Goal: Task Accomplishment & Management: Use online tool/utility

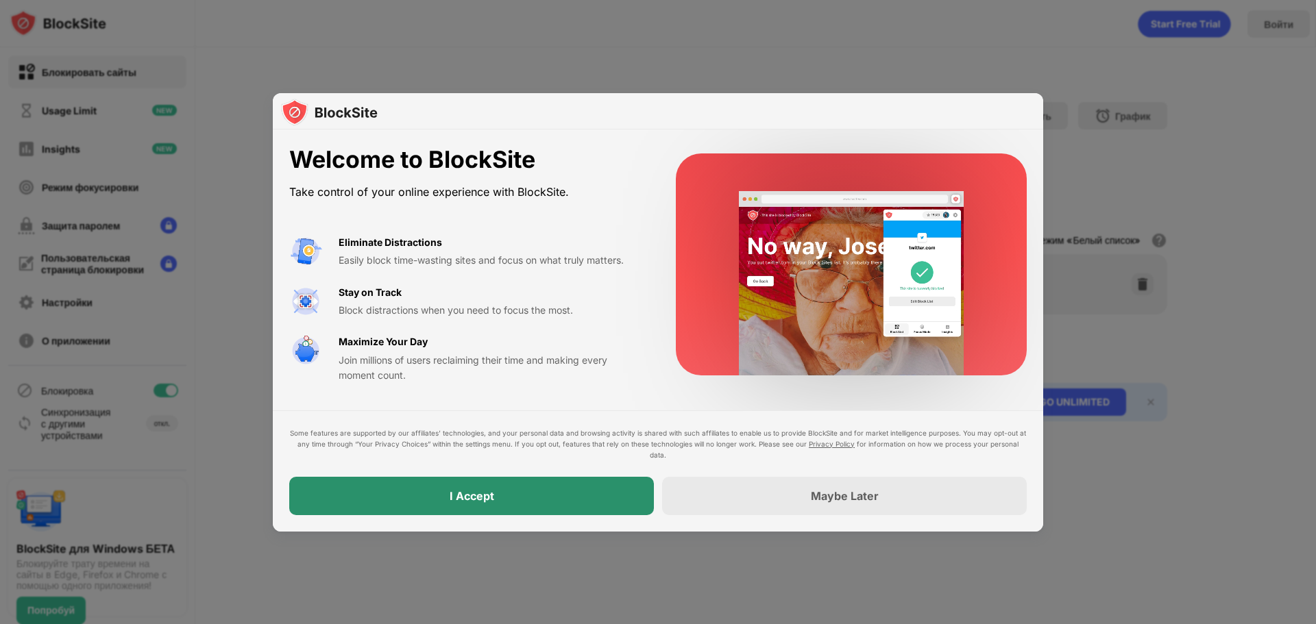
click at [569, 504] on div "I Accept" at bounding box center [471, 496] width 365 height 38
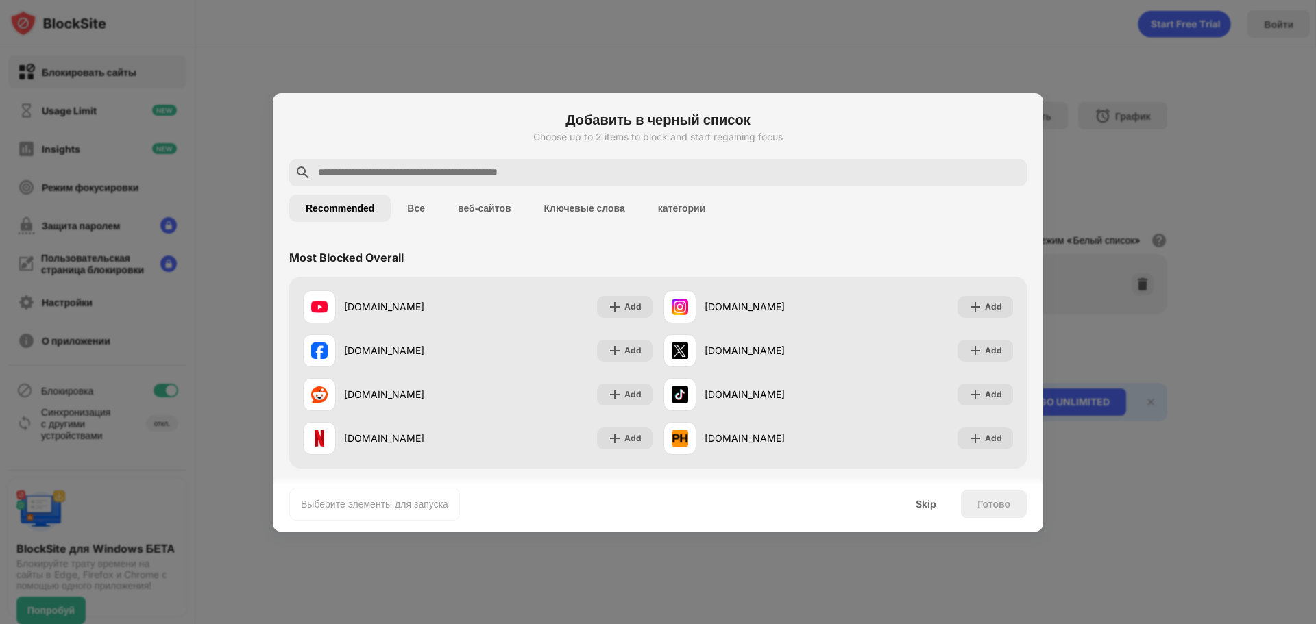
click at [392, 202] on button "Все" at bounding box center [416, 208] width 51 height 27
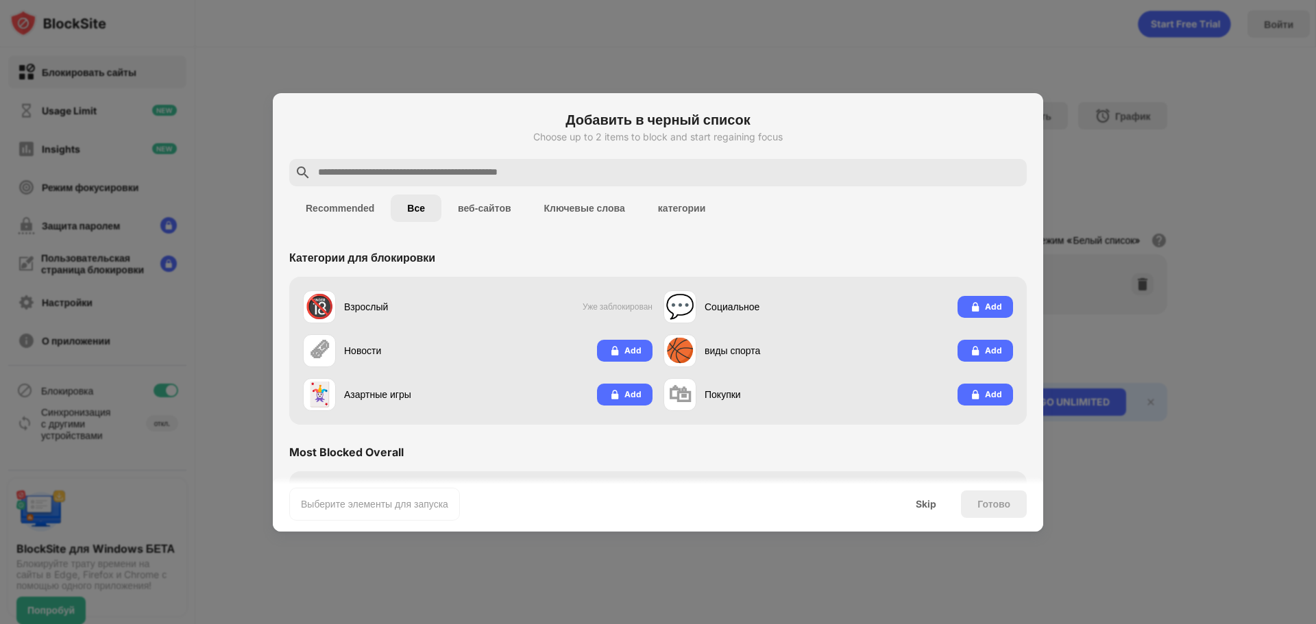
click at [1111, 503] on div at bounding box center [658, 312] width 1316 height 624
